Goal: Information Seeking & Learning: Understand process/instructions

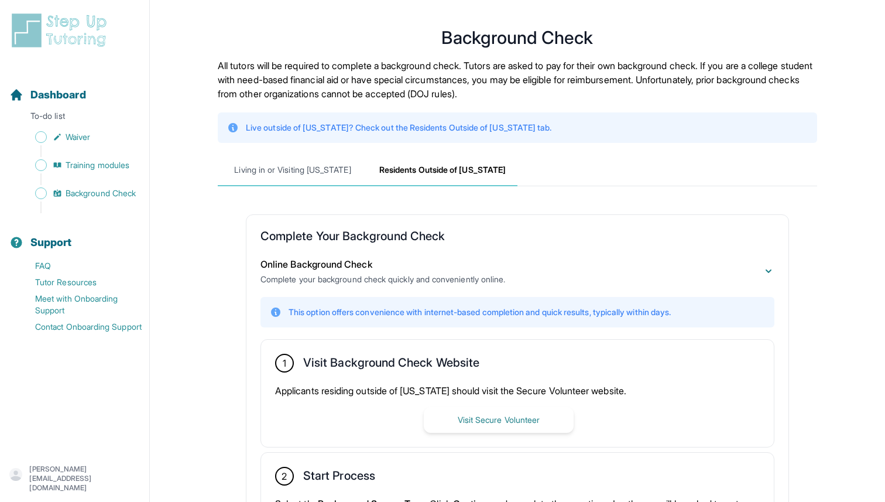
click at [287, 179] on span "Living in or Visiting [US_STATE]" at bounding box center [293, 171] width 150 height 32
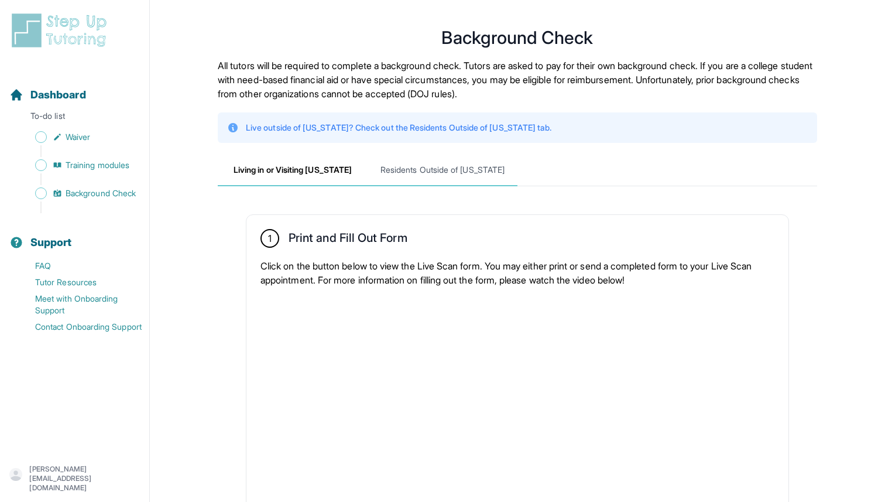
click at [461, 169] on span "Residents Outside of [US_STATE]" at bounding box center [443, 171] width 150 height 32
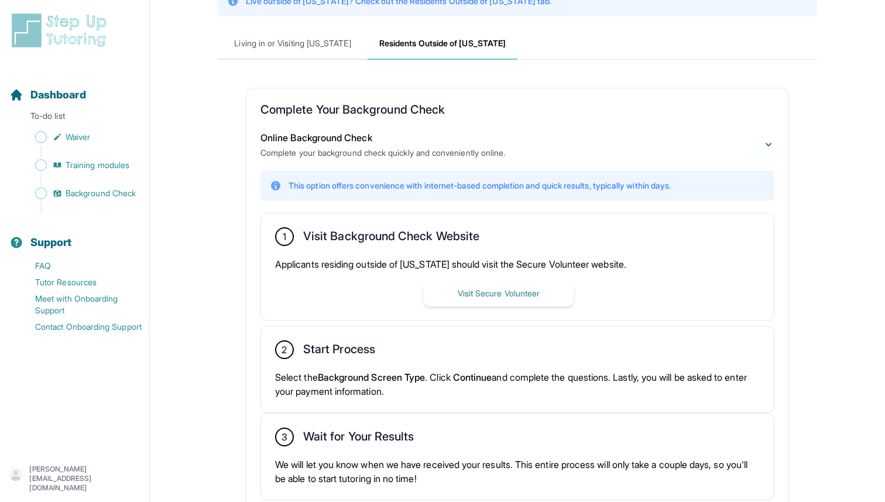
scroll to position [128, 0]
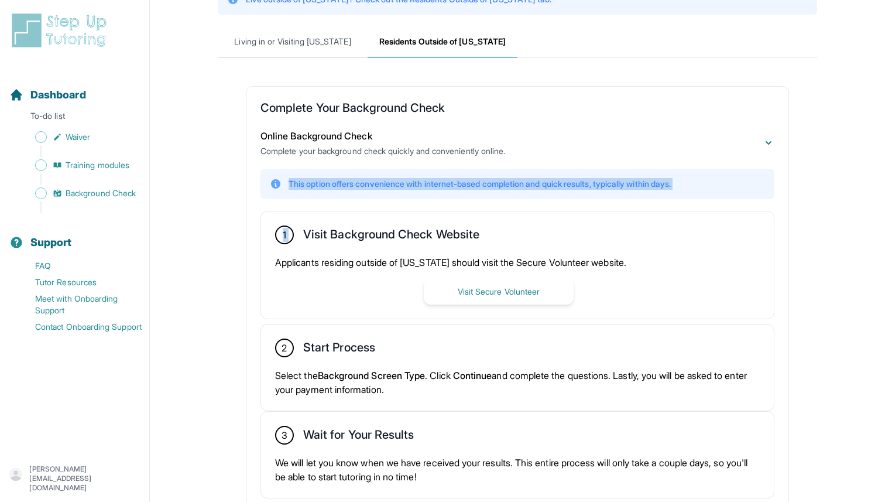
drag, startPoint x: 287, startPoint y: 184, endPoint x: 545, endPoint y: 200, distance: 258.6
click at [545, 200] on div "This option offers convenience with internet-based completion and quick results…" at bounding box center [517, 334] width 514 height 330
click at [519, 160] on div "Online Background Check Complete your background check quickly and conveniently…" at bounding box center [517, 313] width 514 height 389
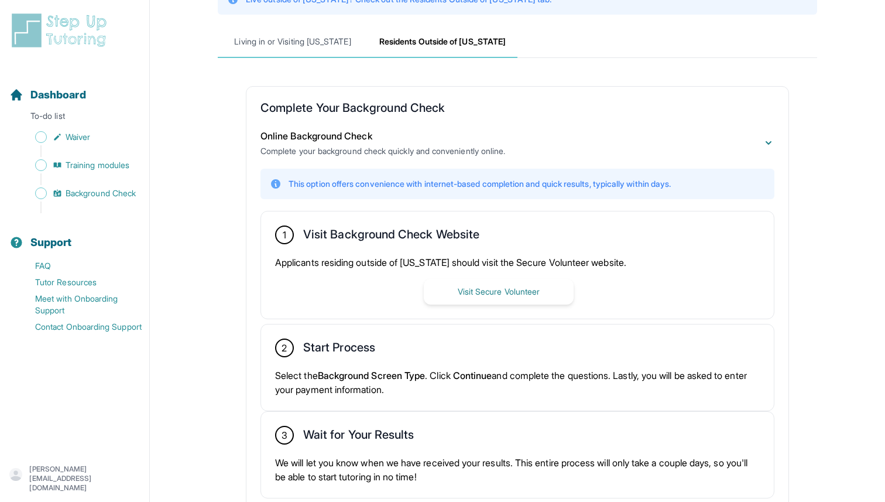
click at [296, 43] on span "Living in or Visiting [US_STATE]" at bounding box center [293, 42] width 150 height 32
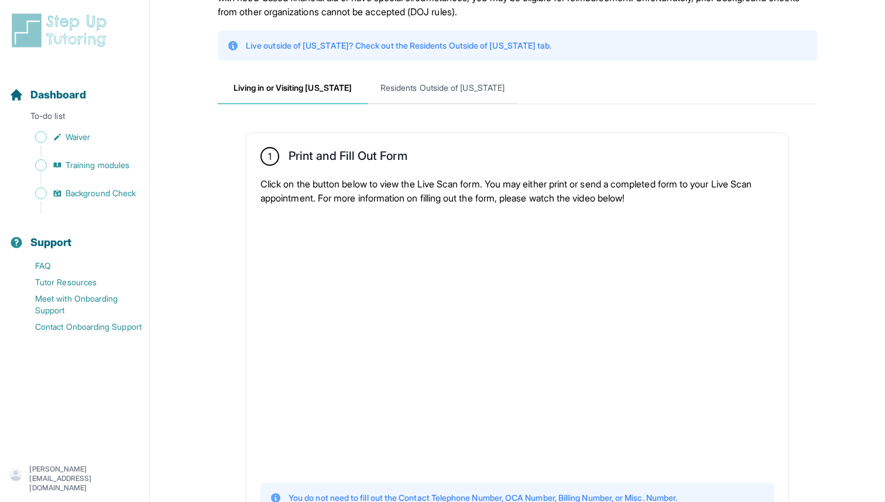
scroll to position [0, 0]
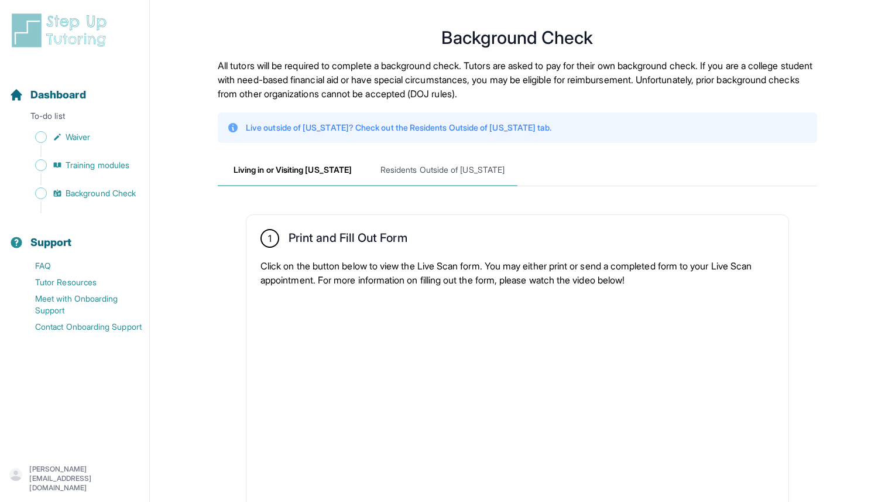
click at [472, 162] on span "Residents Outside of [US_STATE]" at bounding box center [443, 171] width 150 height 32
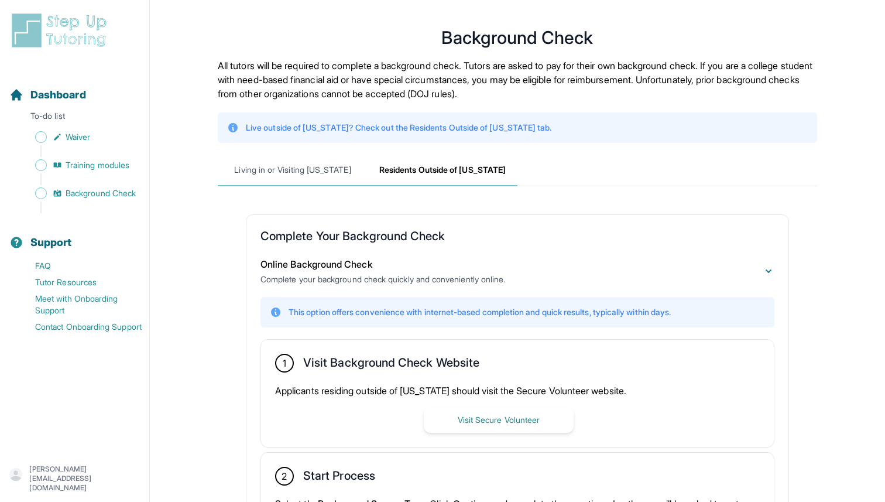
click at [309, 171] on span "Living in or Visiting [US_STATE]" at bounding box center [293, 171] width 150 height 32
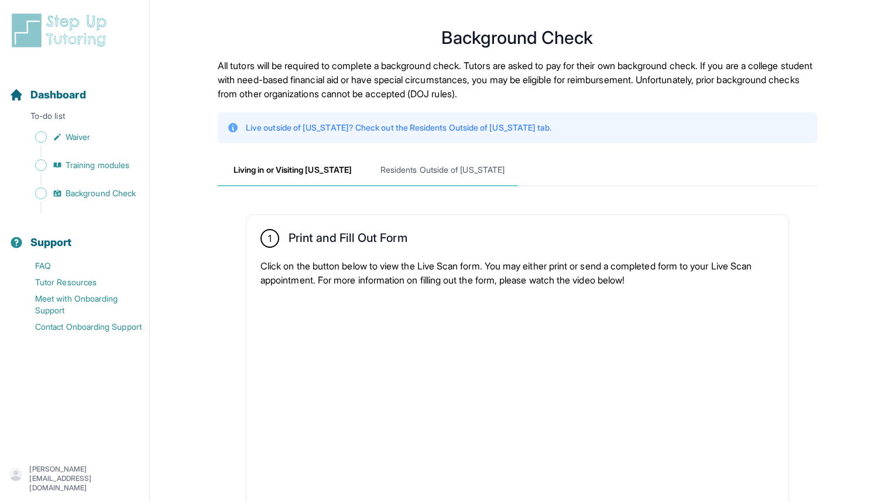
click at [412, 171] on span "Residents Outside of [US_STATE]" at bounding box center [443, 171] width 150 height 32
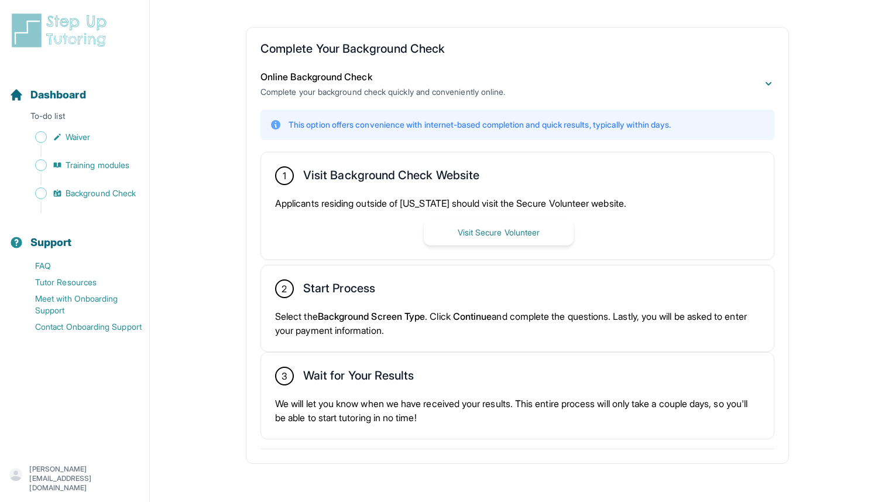
scroll to position [193, 0]
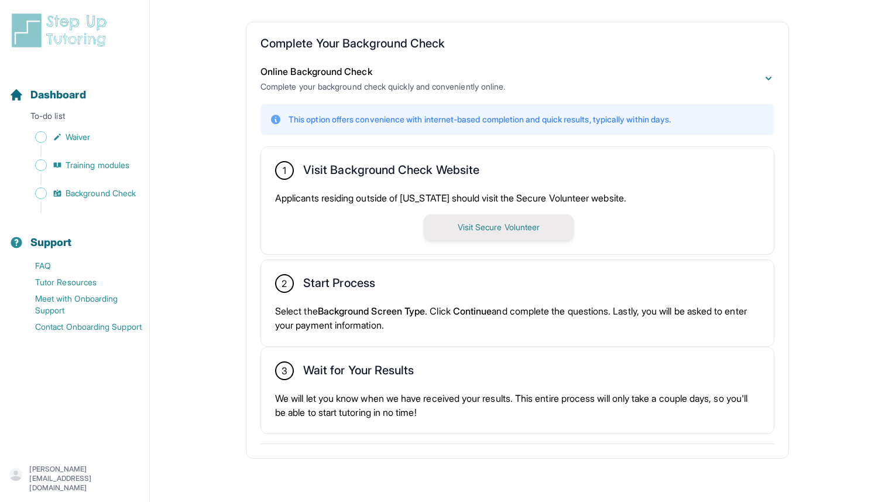
click at [503, 232] on button "Visit Secure Volunteer" at bounding box center [499, 227] width 150 height 26
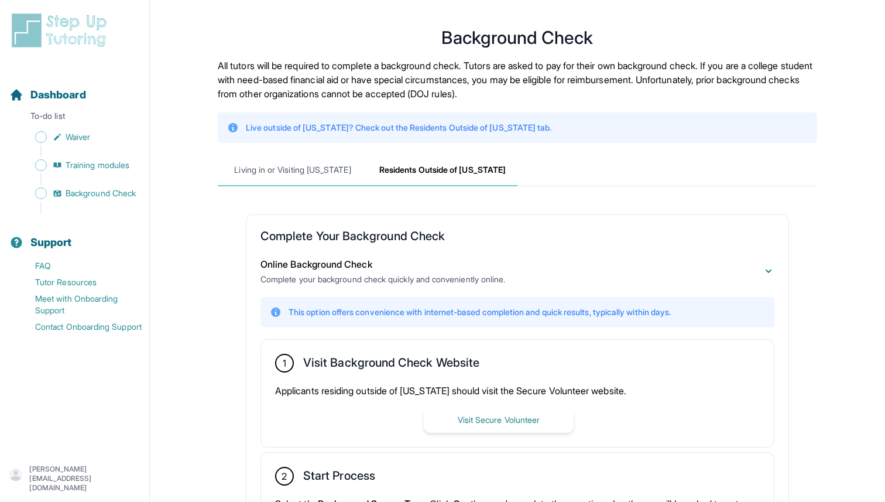
click at [336, 172] on span "Living in or Visiting [US_STATE]" at bounding box center [293, 171] width 150 height 32
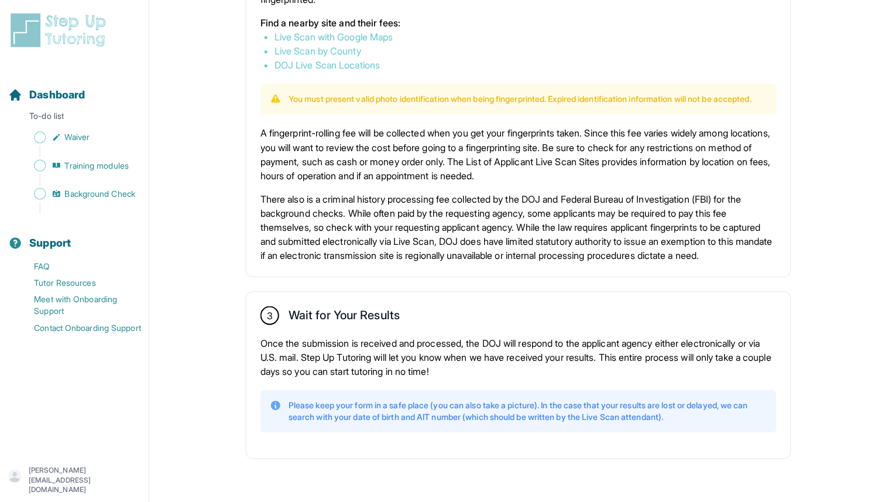
scroll to position [751, 0]
